Goal: Task Accomplishment & Management: Manage account settings

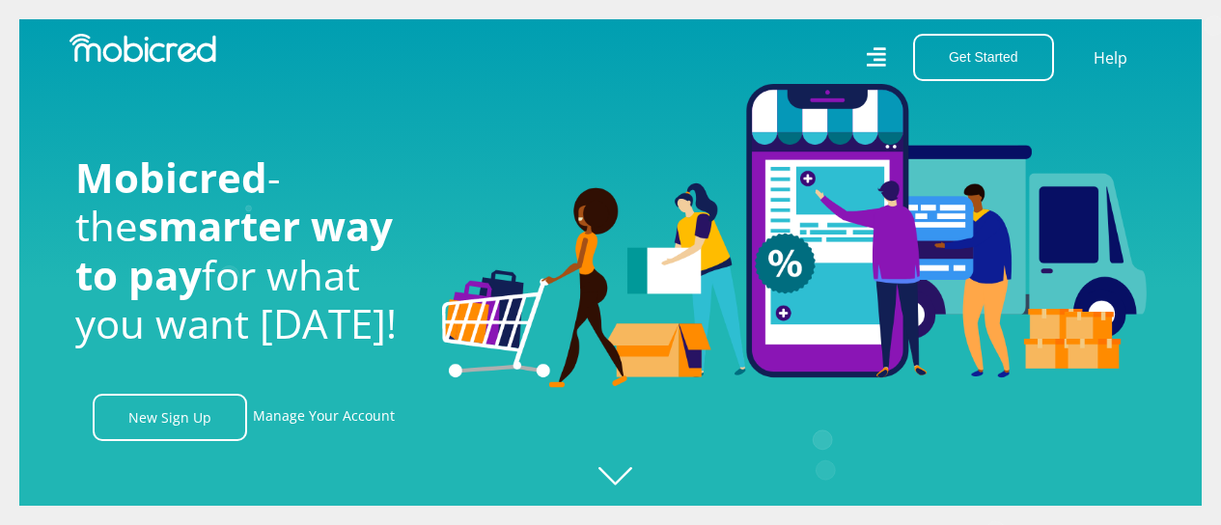
scroll to position [0, 4400]
click at [376, 81] on nav "Get Started Open an Account Account Holder Login Help" at bounding box center [610, 57] width 1221 height 115
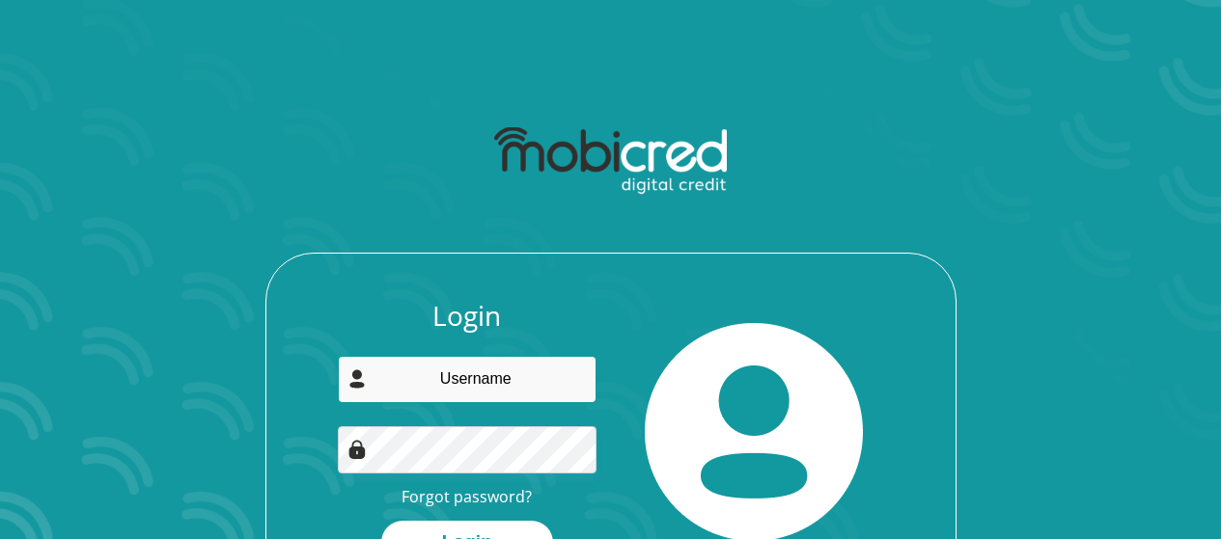
type input "vanwykashleigh01@gmail.com"
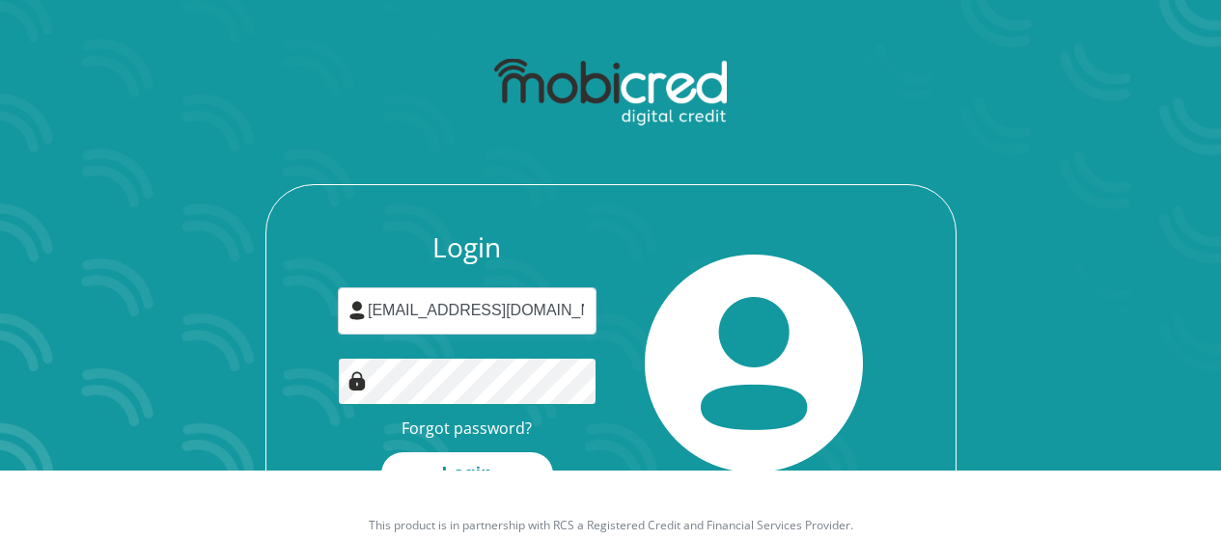
scroll to position [118, 0]
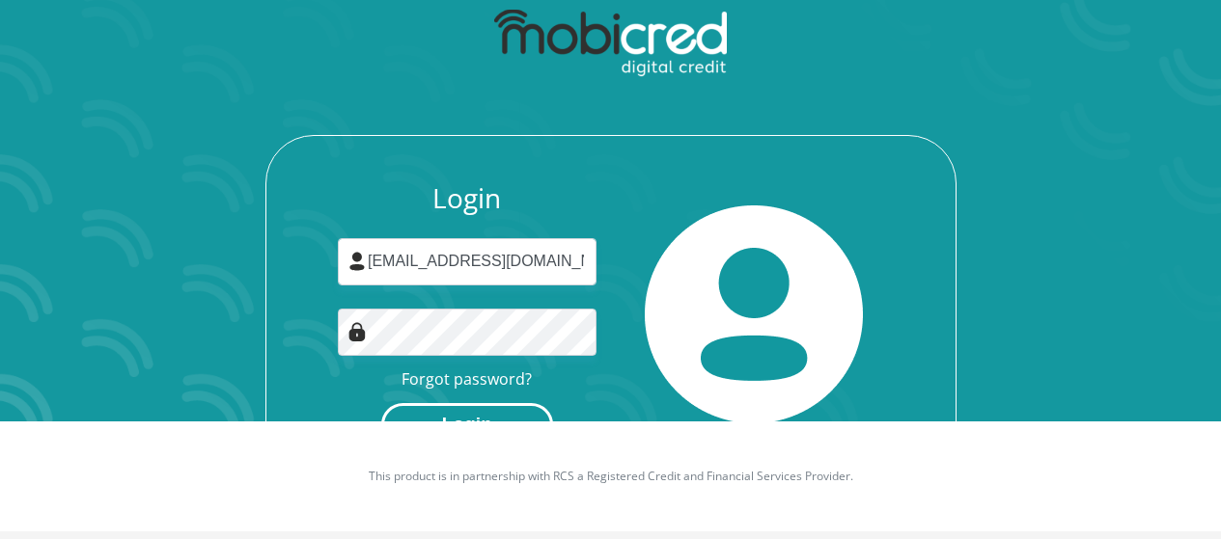
click at [491, 416] on button "Login" at bounding box center [467, 424] width 172 height 43
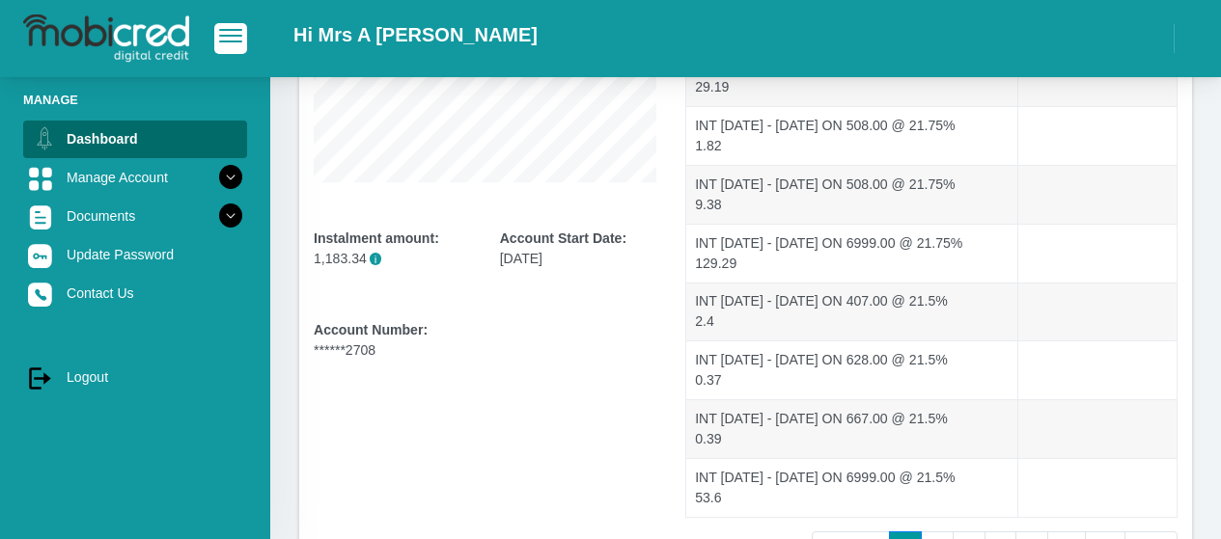
scroll to position [379, 0]
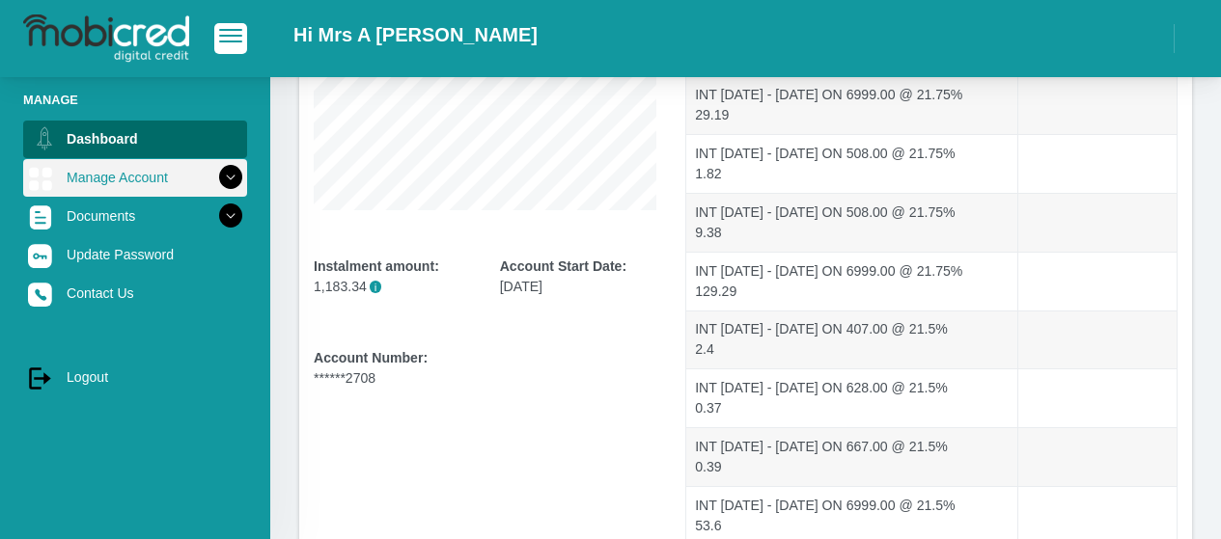
click at [217, 177] on icon at bounding box center [230, 177] width 33 height 33
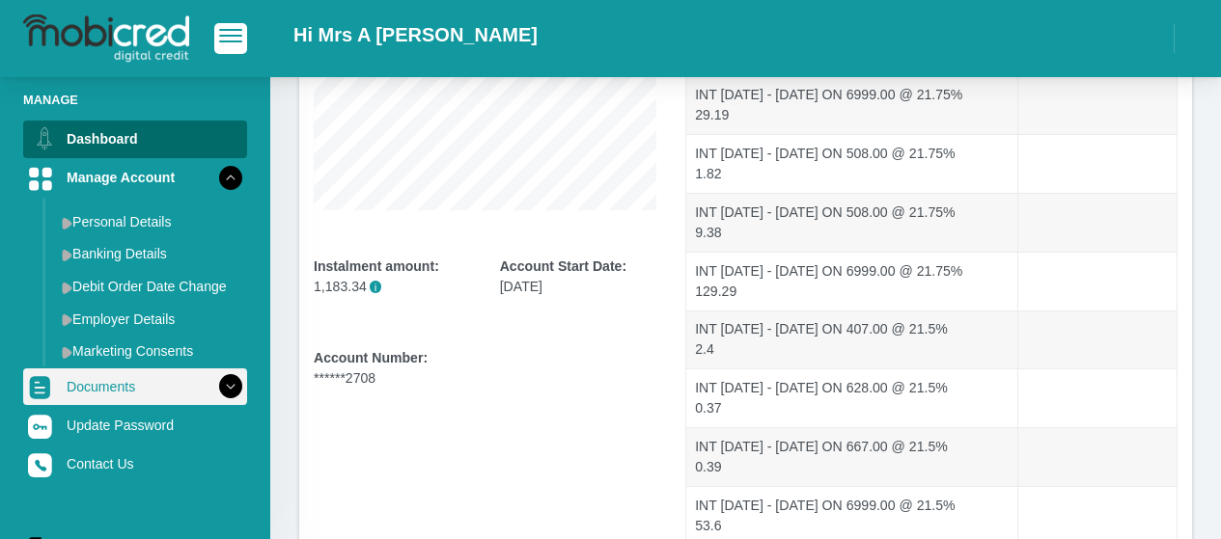
click at [223, 387] on icon at bounding box center [230, 387] width 33 height 33
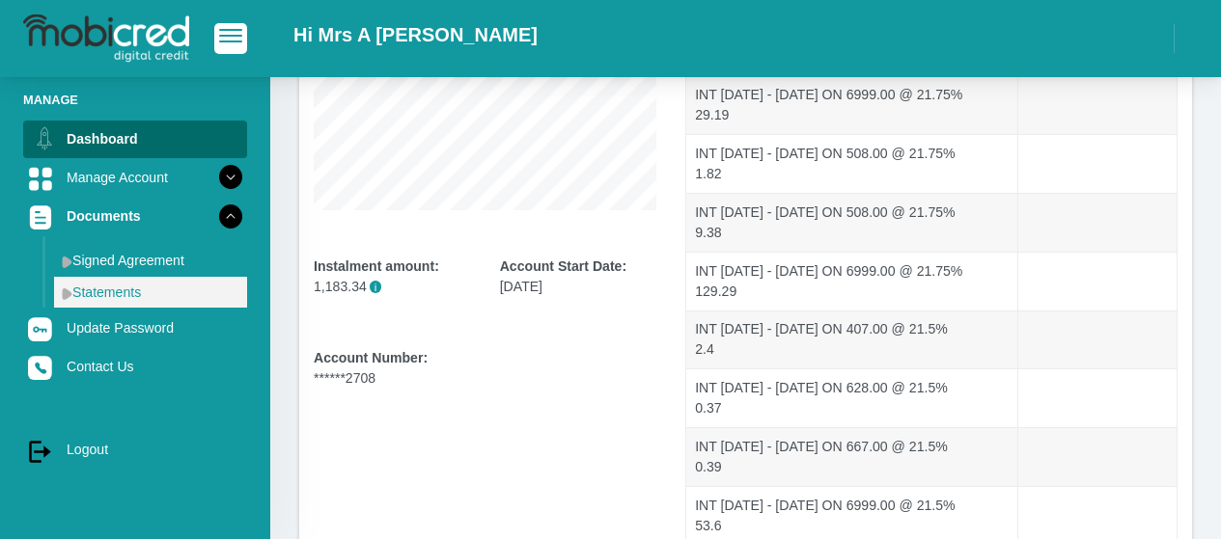
click at [113, 291] on link "Statements" at bounding box center [150, 292] width 193 height 31
click at [110, 285] on link "Statements" at bounding box center [150, 292] width 193 height 31
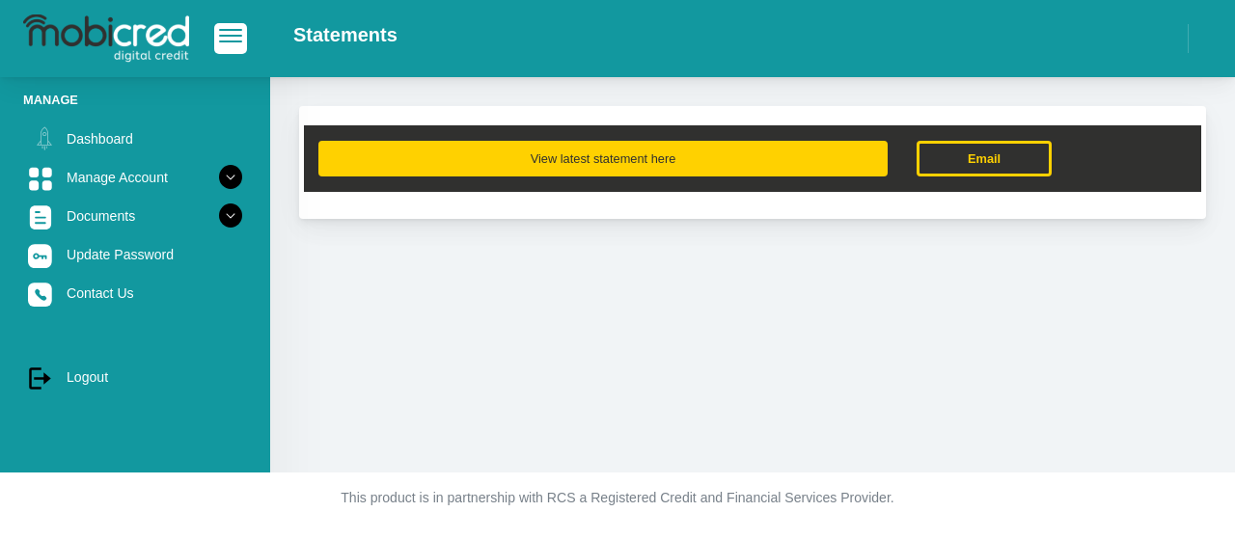
click at [547, 147] on button "View latest statement here" at bounding box center [602, 159] width 569 height 36
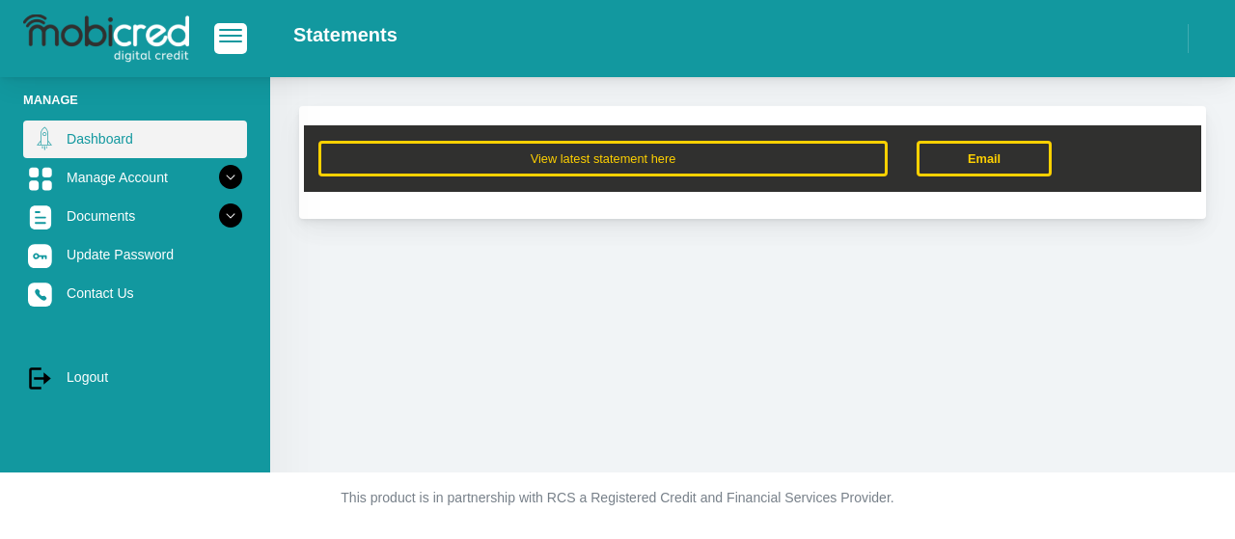
click at [124, 138] on link "Dashboard" at bounding box center [135, 139] width 224 height 37
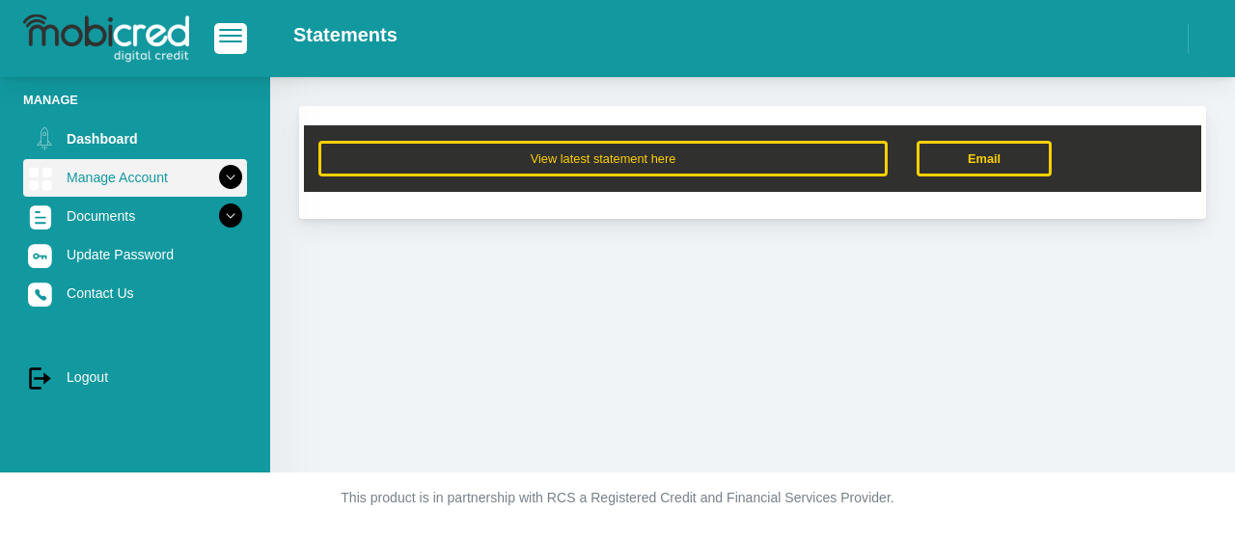
click at [110, 179] on link "Manage Account" at bounding box center [135, 177] width 224 height 37
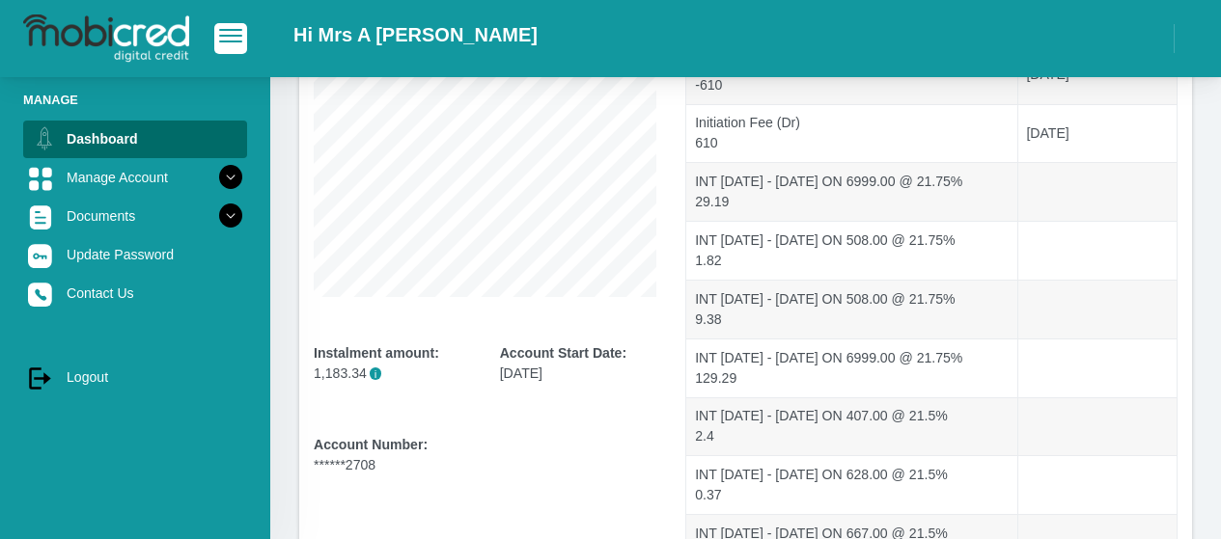
scroll to position [295, 0]
click at [372, 372] on span "i" at bounding box center [376, 371] width 13 height 13
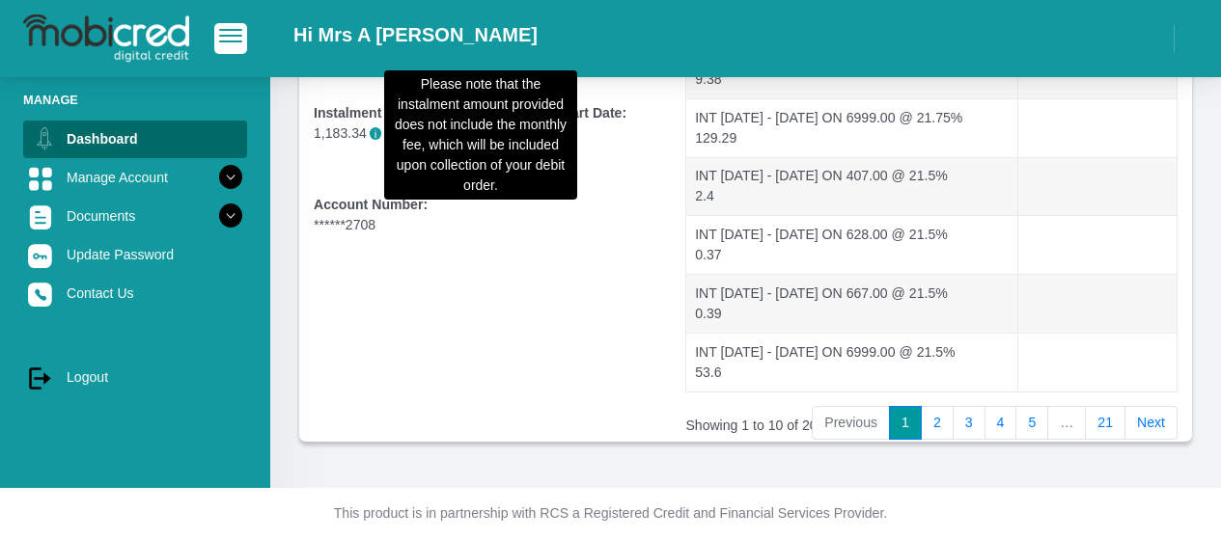
scroll to position [535, 0]
